Goal: Task Accomplishment & Management: Use online tool/utility

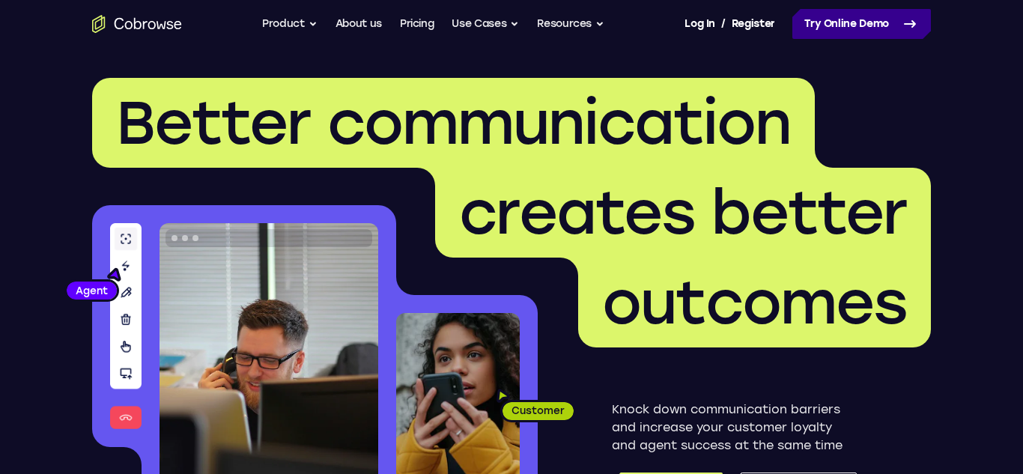
click at [890, 14] on link "Try Online Demo" at bounding box center [861, 24] width 139 height 30
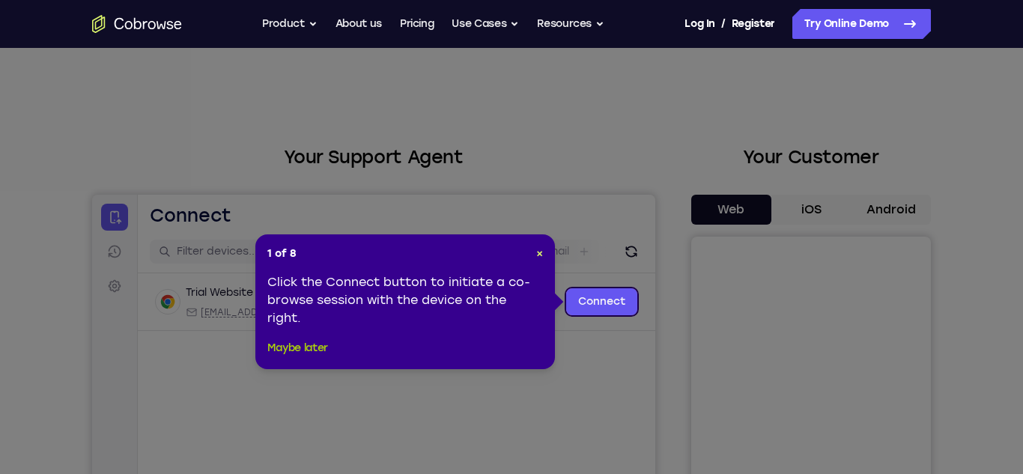
click at [313, 350] on button "Maybe later" at bounding box center [297, 348] width 61 height 18
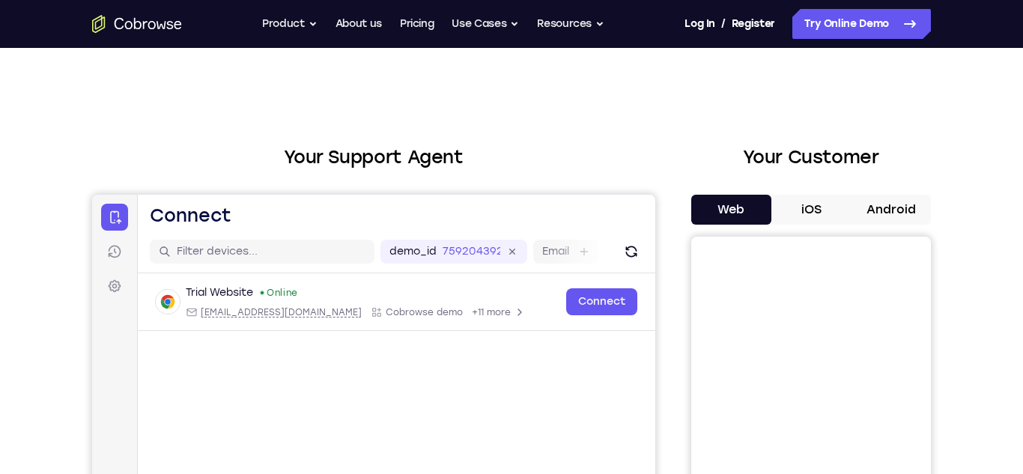
click at [875, 210] on button "Android" at bounding box center [891, 210] width 80 height 30
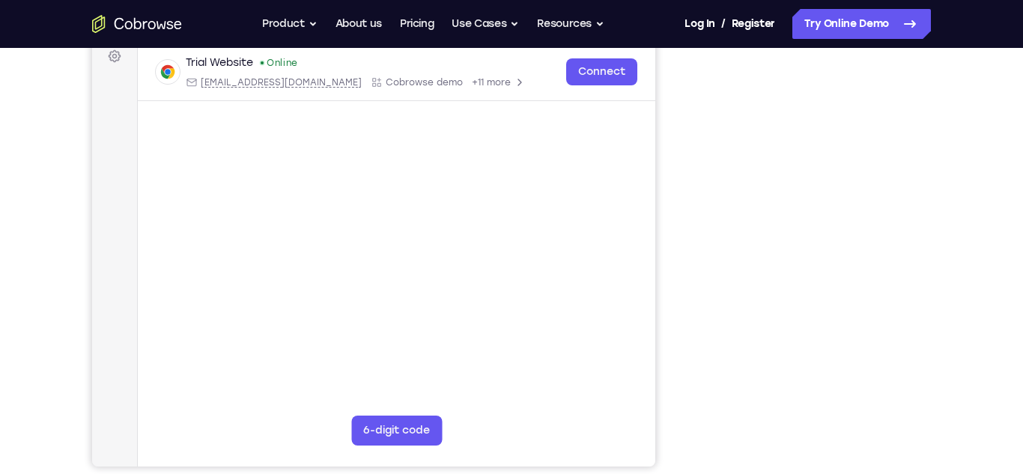
scroll to position [232, 0]
